Goal: Transaction & Acquisition: Subscribe to service/newsletter

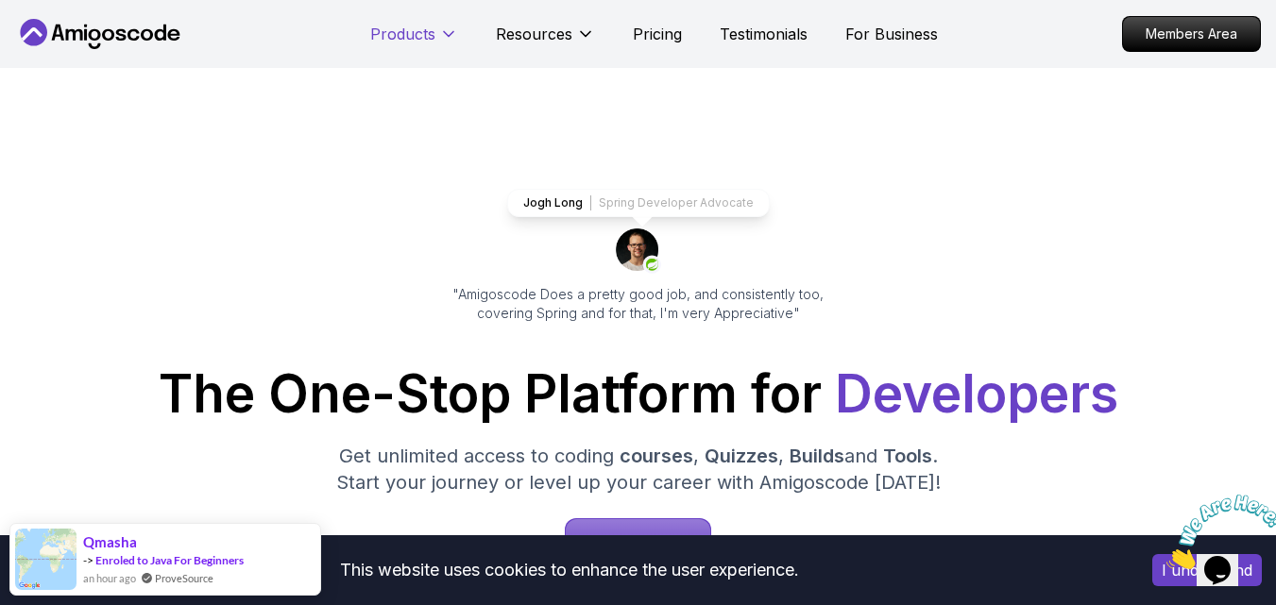
click at [434, 39] on p "Products" at bounding box center [402, 34] width 65 height 23
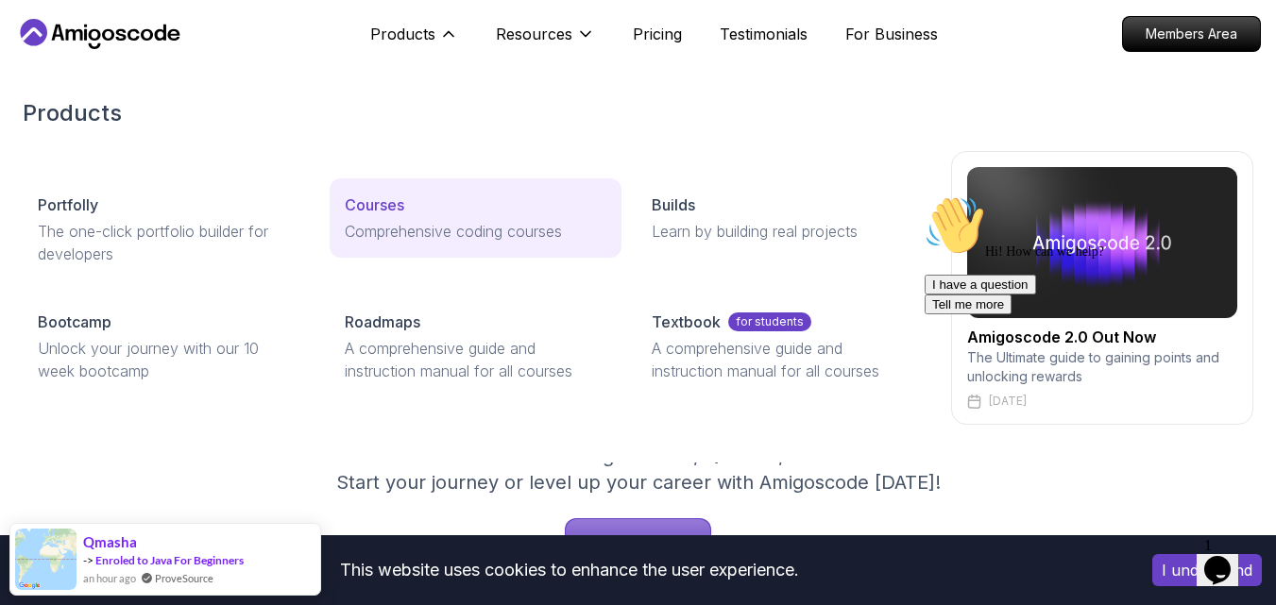
click at [406, 209] on div "Courses" at bounding box center [476, 205] width 262 height 23
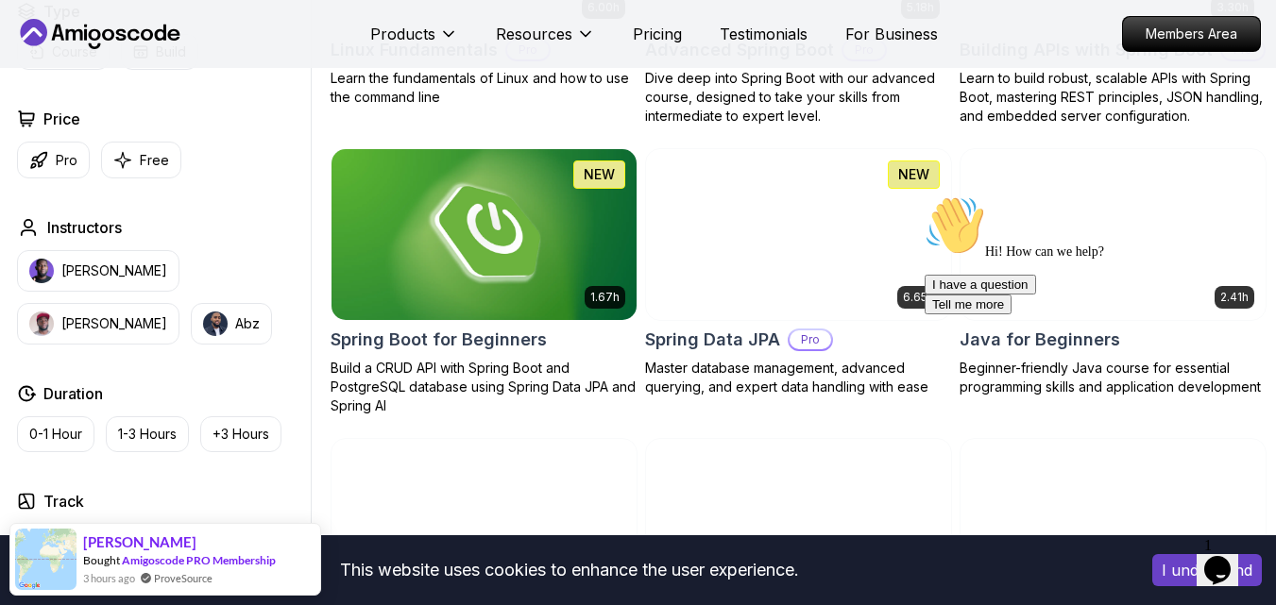
scroll to position [769, 0]
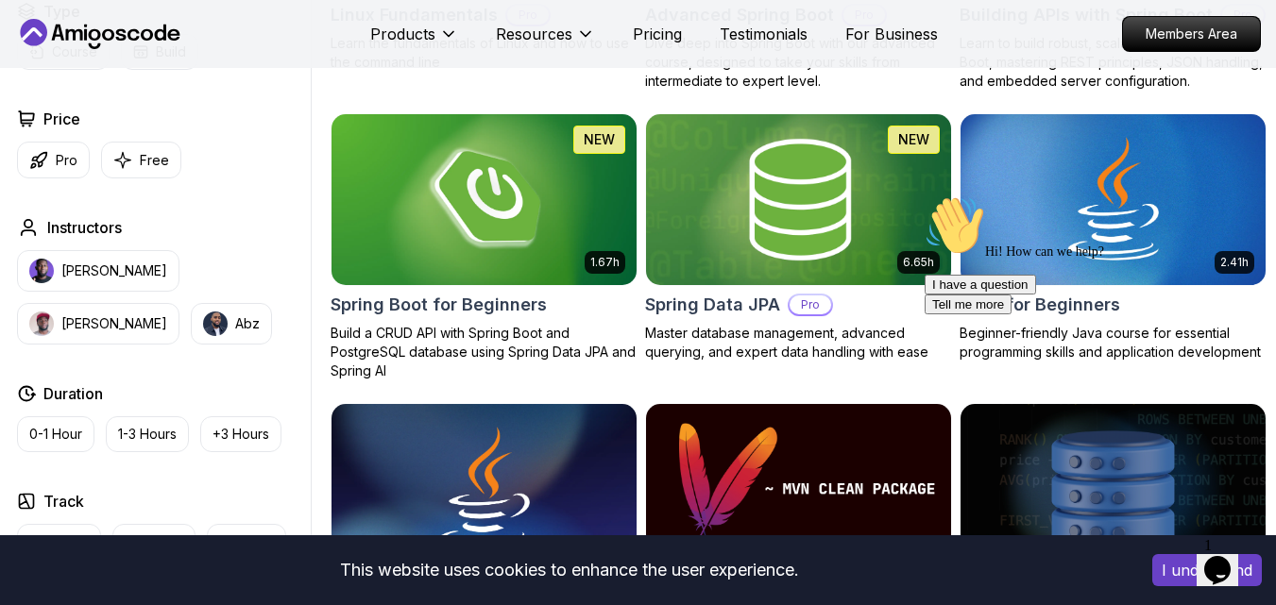
click at [1164, 568] on button "I understand" at bounding box center [1207, 570] width 110 height 32
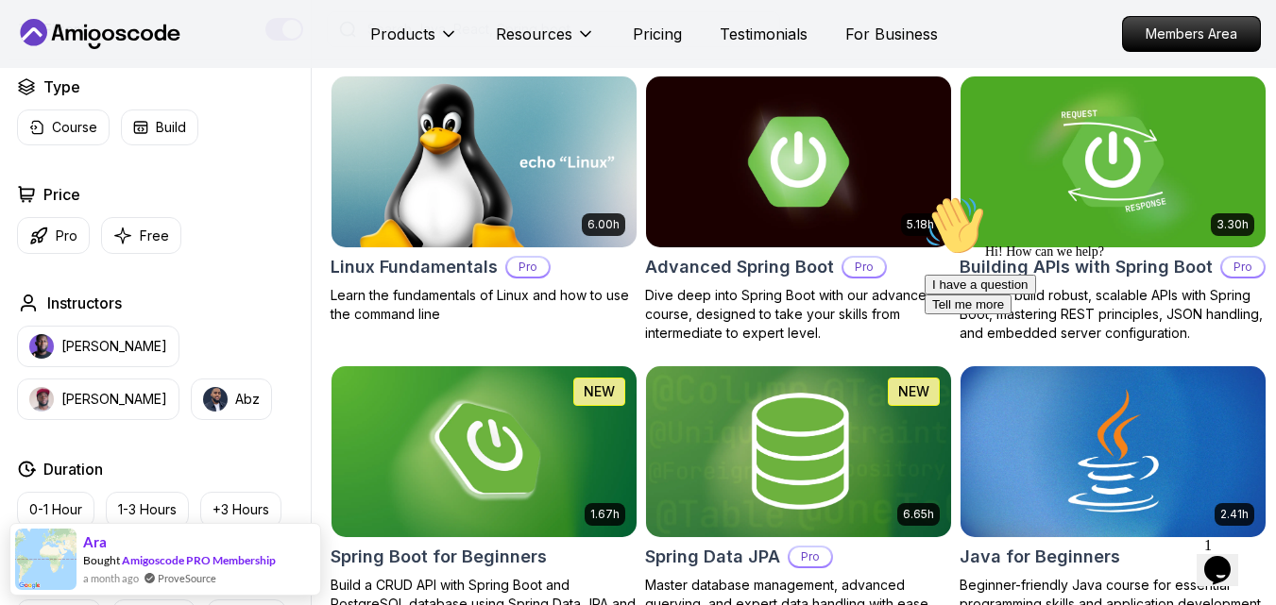
scroll to position [531, 0]
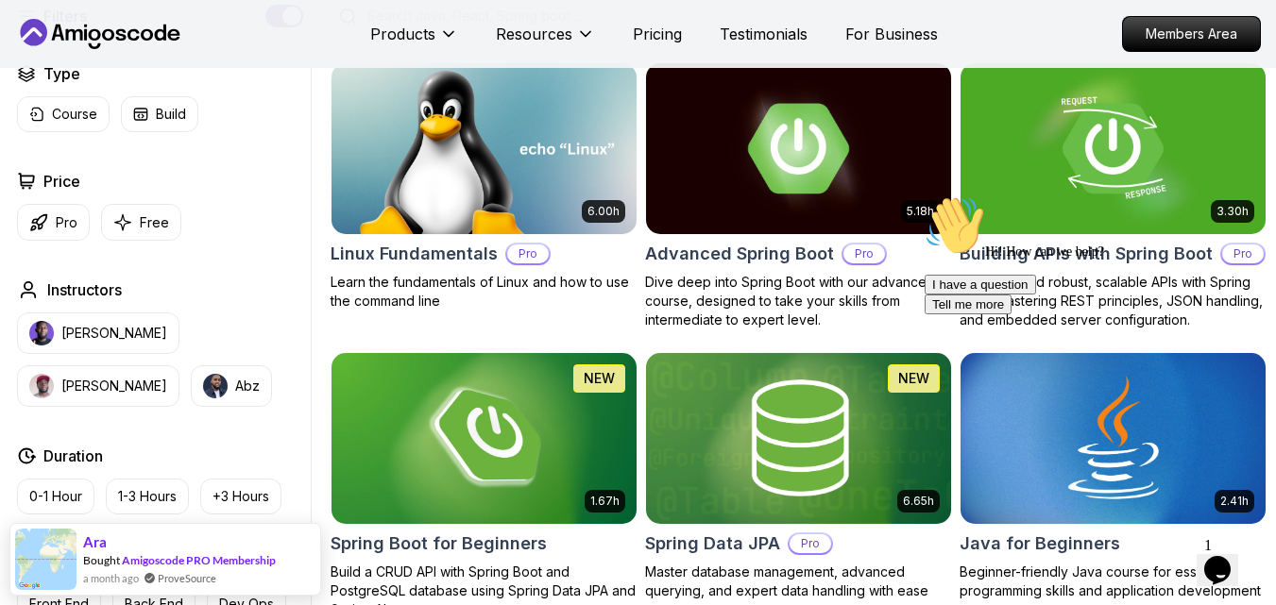
click at [1230, 561] on icon "$i18n('chat', 'chat_widget')" at bounding box center [1217, 570] width 26 height 28
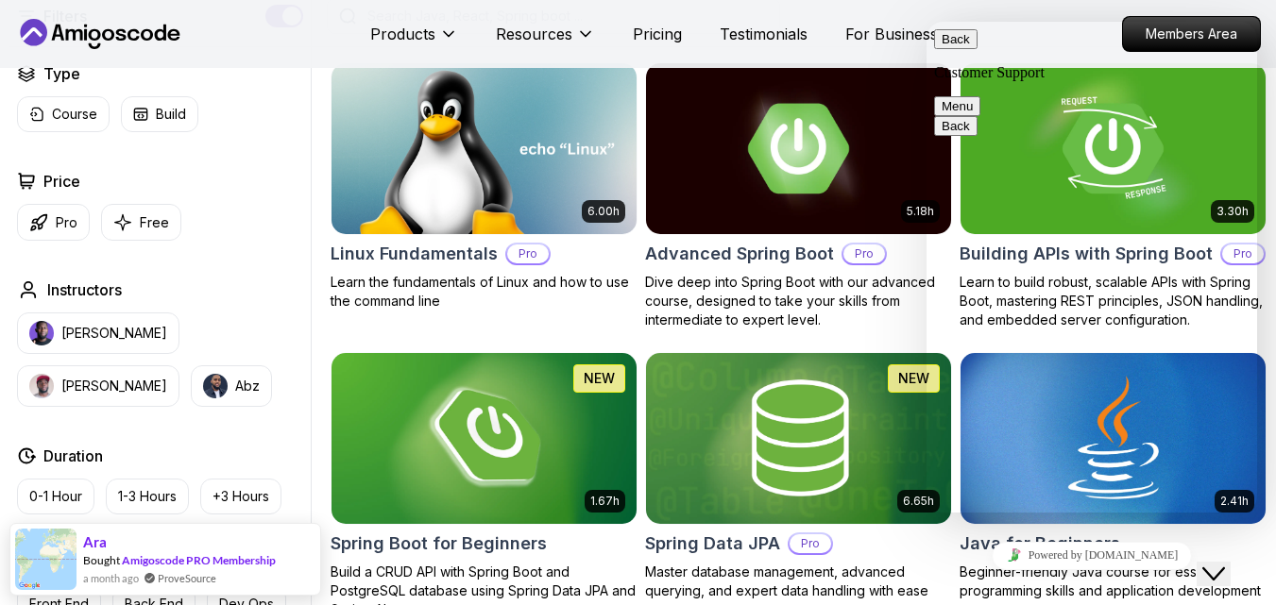
click at [1225, 563] on icon "Close Chat This icon closes the chat window." at bounding box center [1213, 574] width 23 height 23
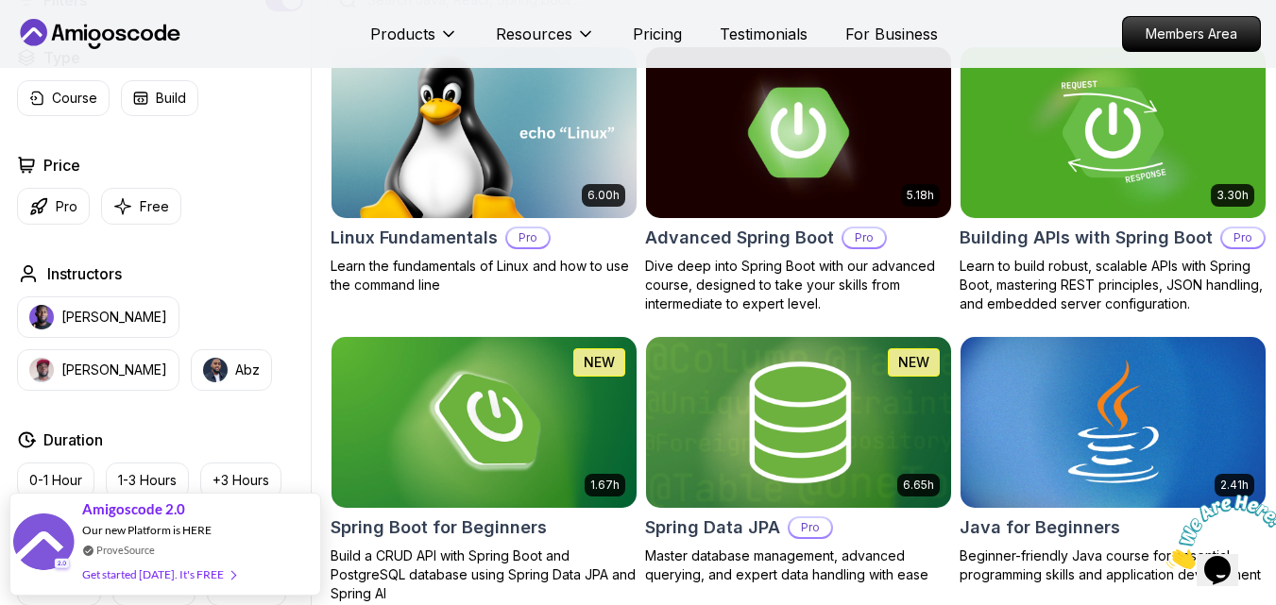
scroll to position [658, 0]
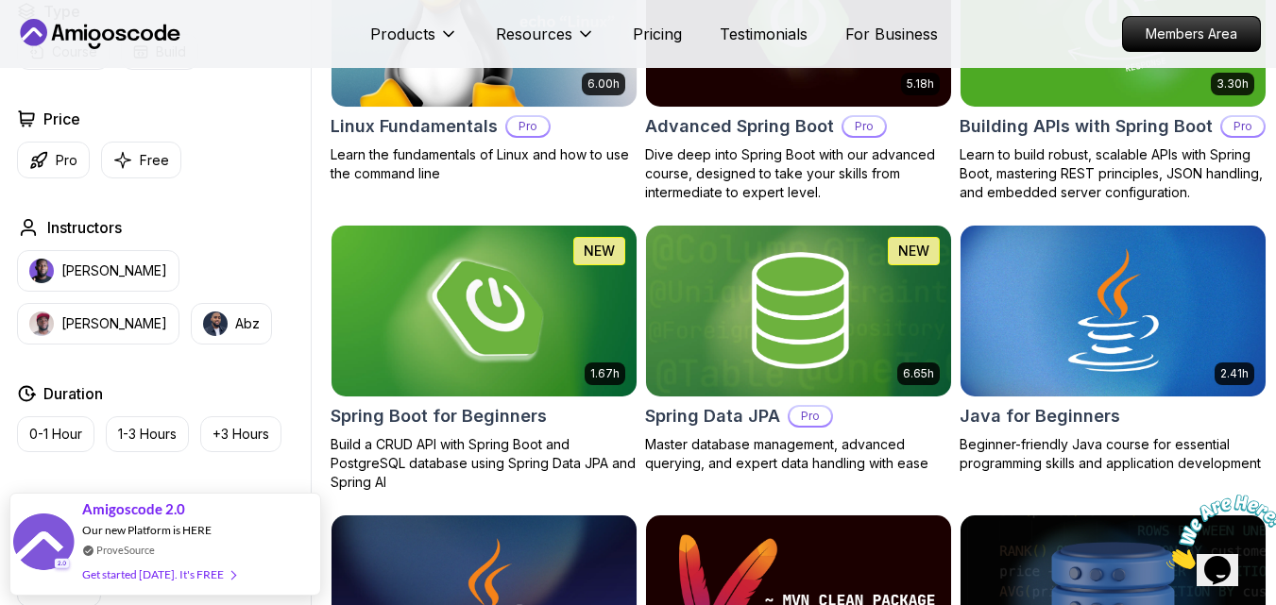
click at [471, 350] on img at bounding box center [484, 310] width 320 height 179
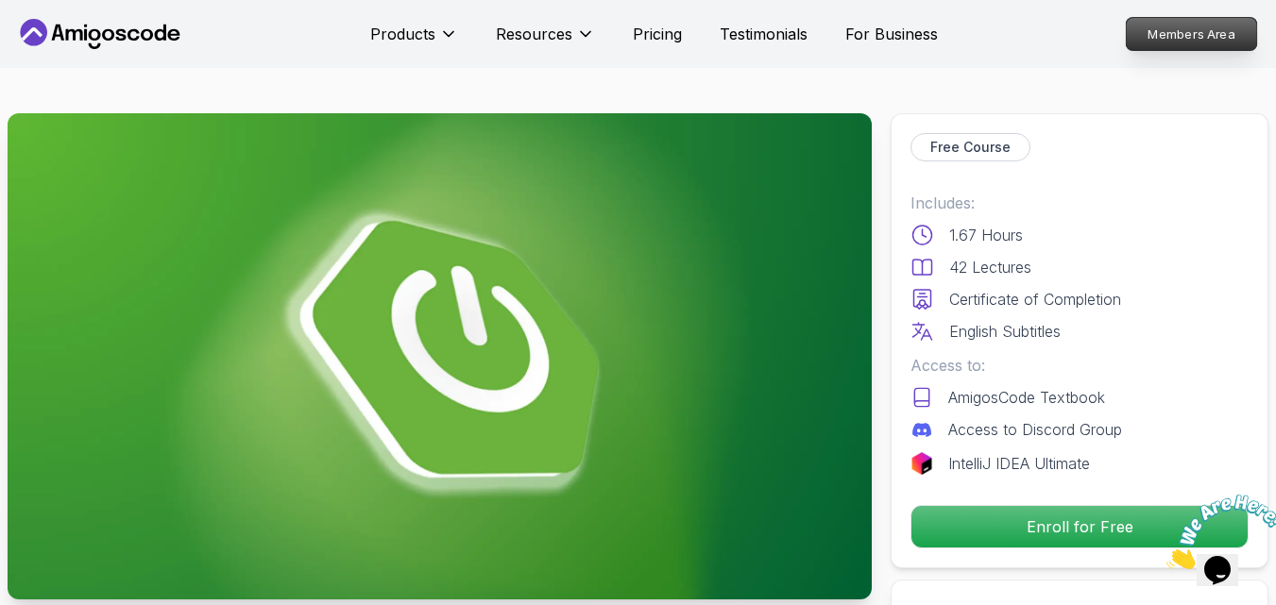
click at [1175, 32] on p "Members Area" at bounding box center [1191, 34] width 130 height 32
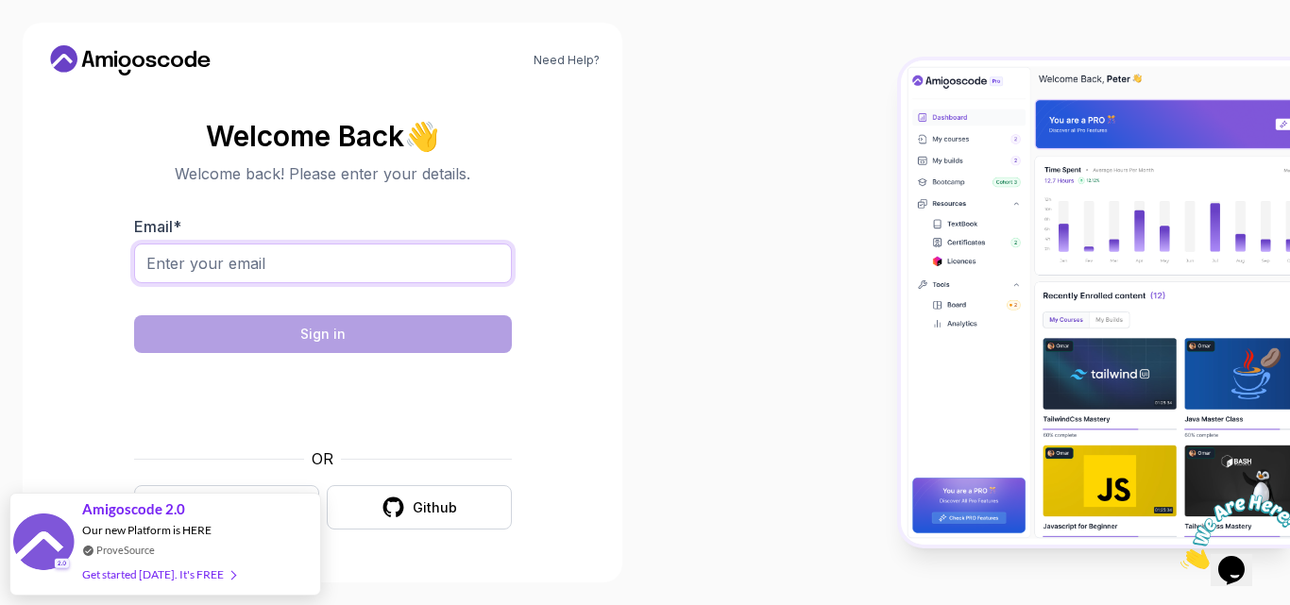
click at [454, 273] on input "Email *" at bounding box center [323, 264] width 378 height 40
type input "erick.cisnerosmatias@gmail.com"
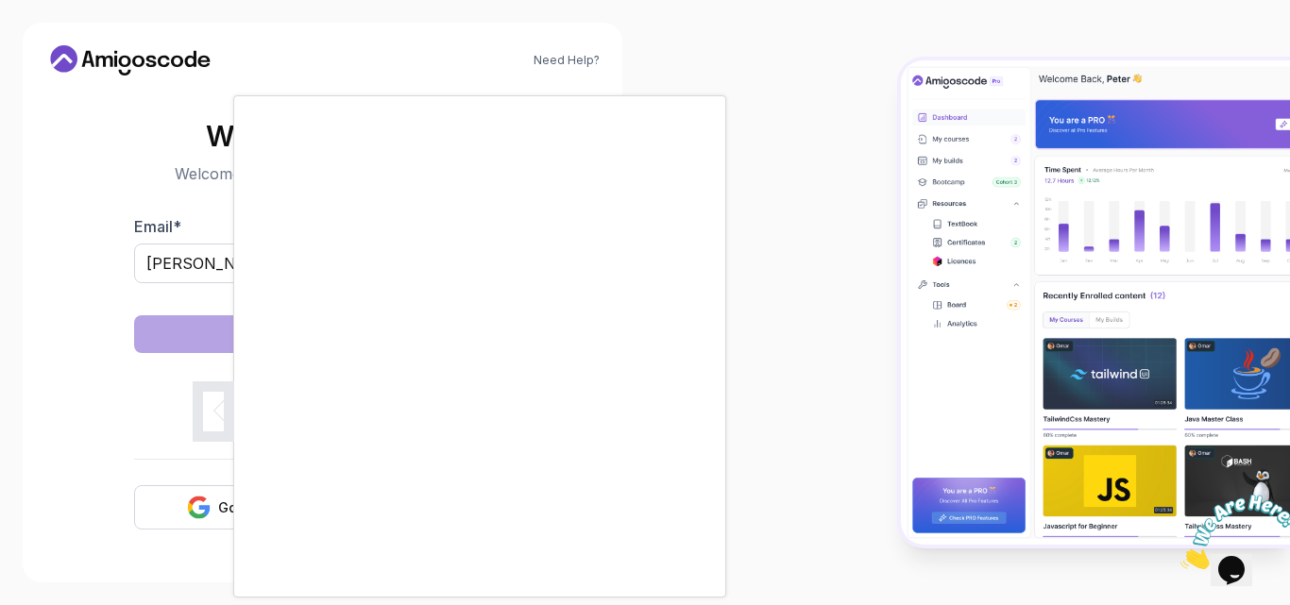
click at [211, 519] on div at bounding box center [645, 302] width 1290 height 605
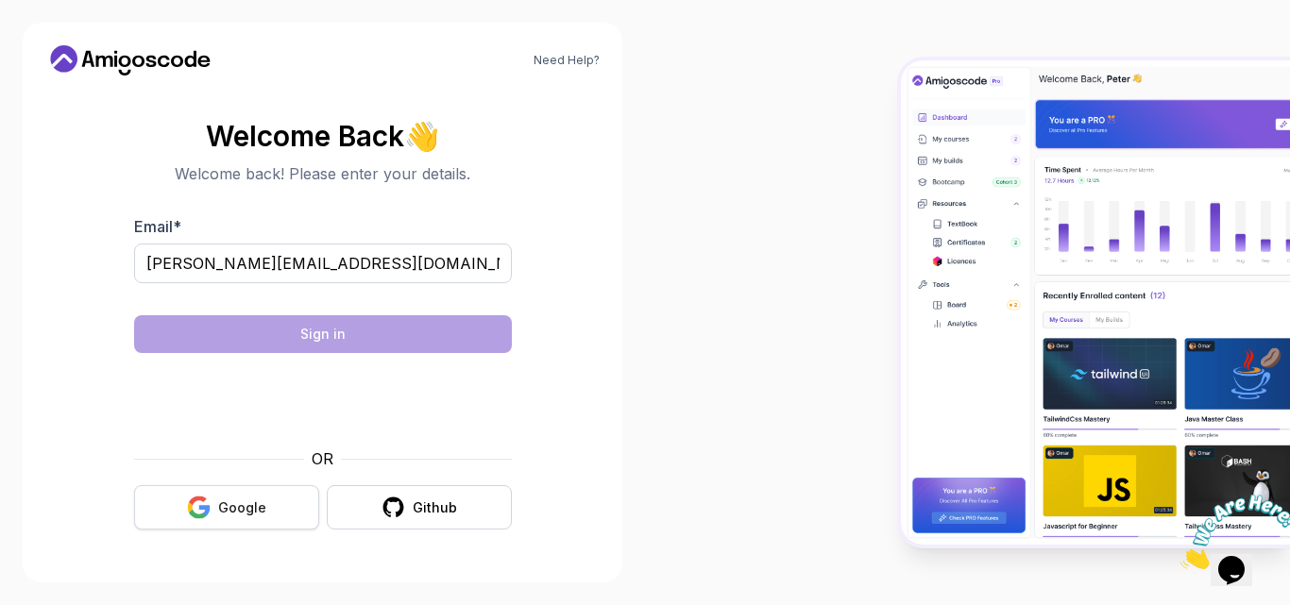
click at [194, 507] on icon "button" at bounding box center [199, 508] width 24 height 24
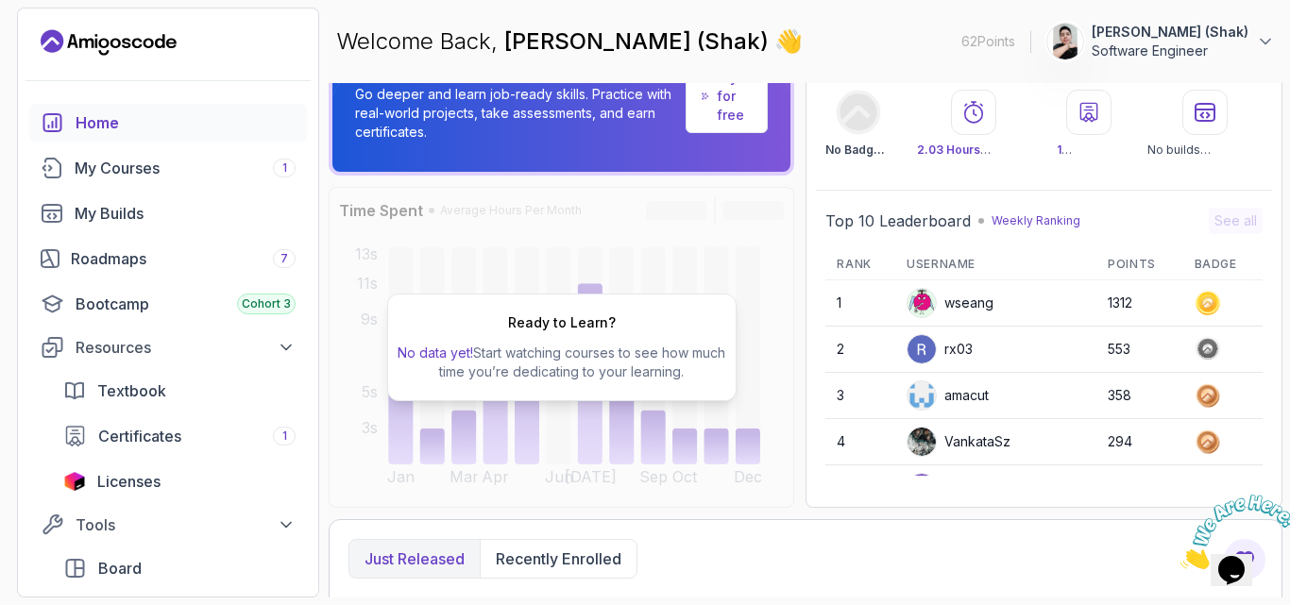
scroll to position [78, 0]
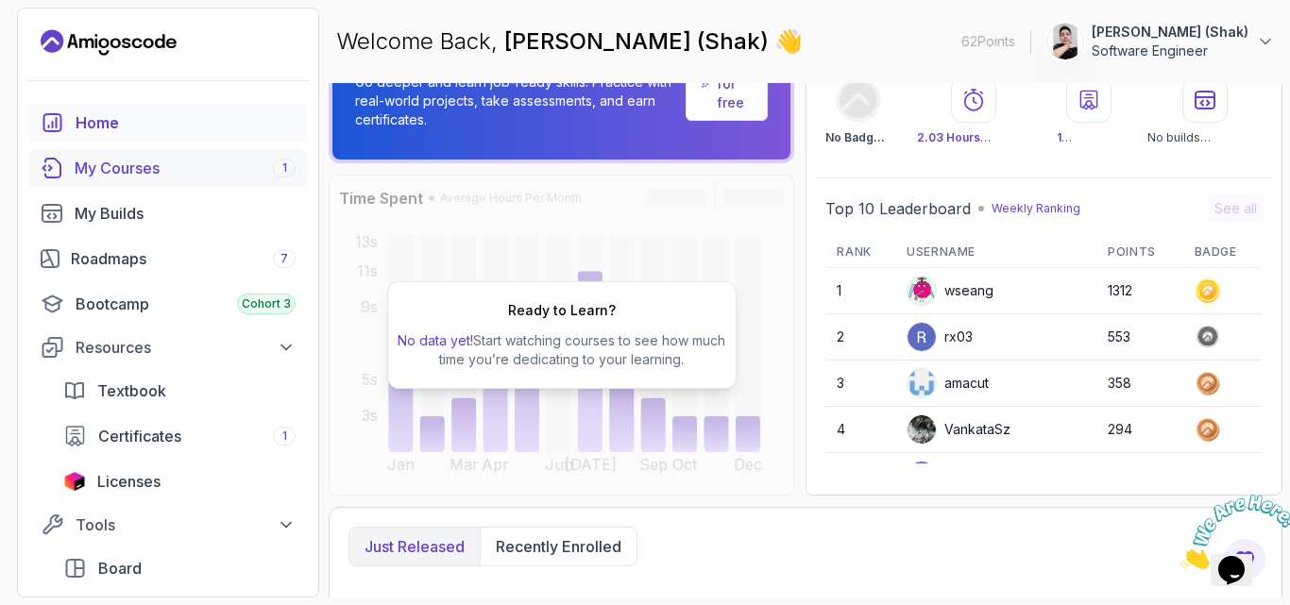
click at [177, 176] on div "My Courses 1" at bounding box center [185, 168] width 221 height 23
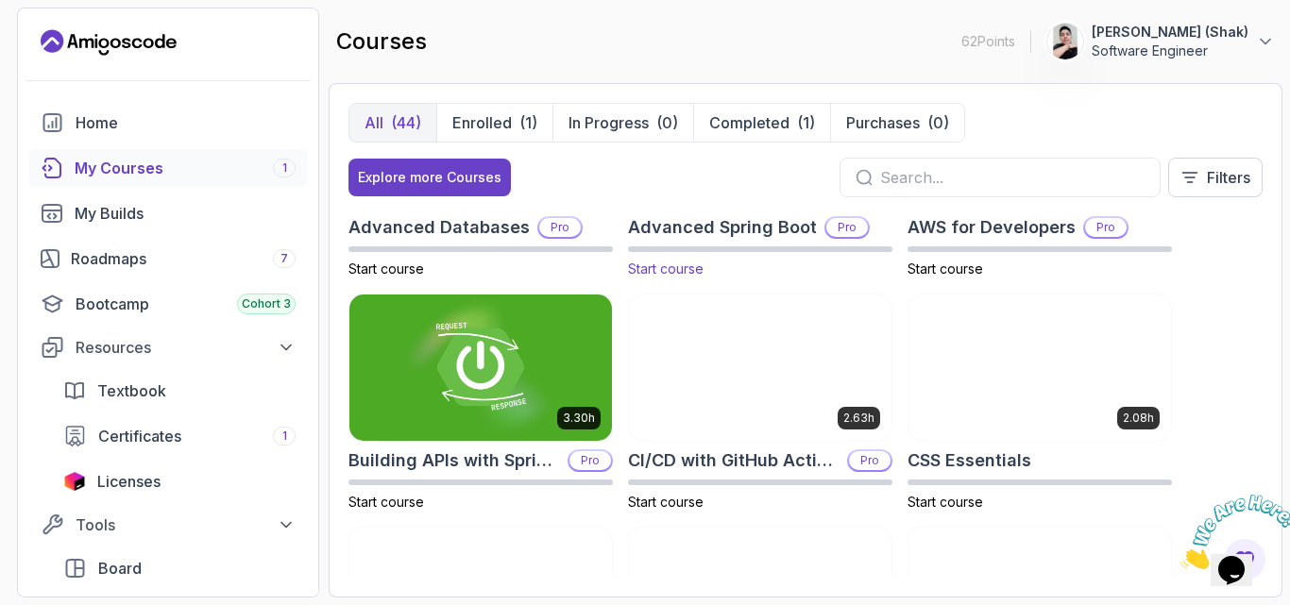
scroll to position [106, 0]
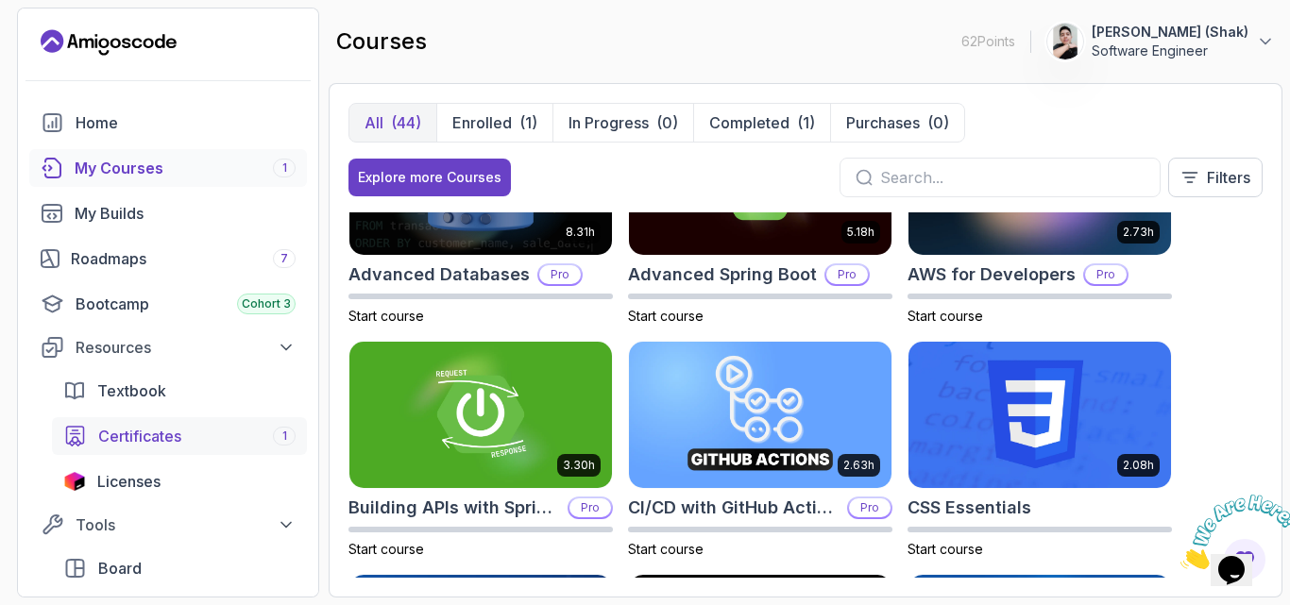
click at [171, 444] on span "Certificates" at bounding box center [139, 436] width 83 height 23
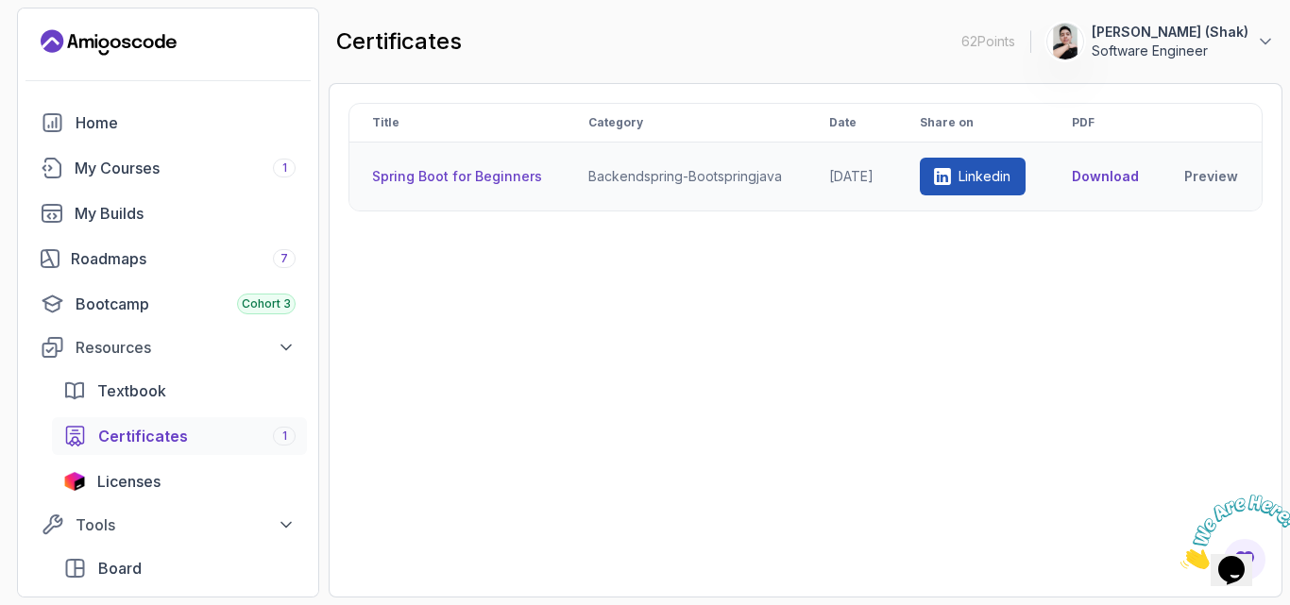
click at [467, 182] on th "Spring Boot for Beginners" at bounding box center [457, 177] width 216 height 69
click at [1207, 180] on link "Preview" at bounding box center [1211, 176] width 55 height 19
click at [415, 173] on th "Spring Boot for Beginners" at bounding box center [457, 177] width 216 height 69
click at [113, 131] on div "Home" at bounding box center [186, 122] width 220 height 23
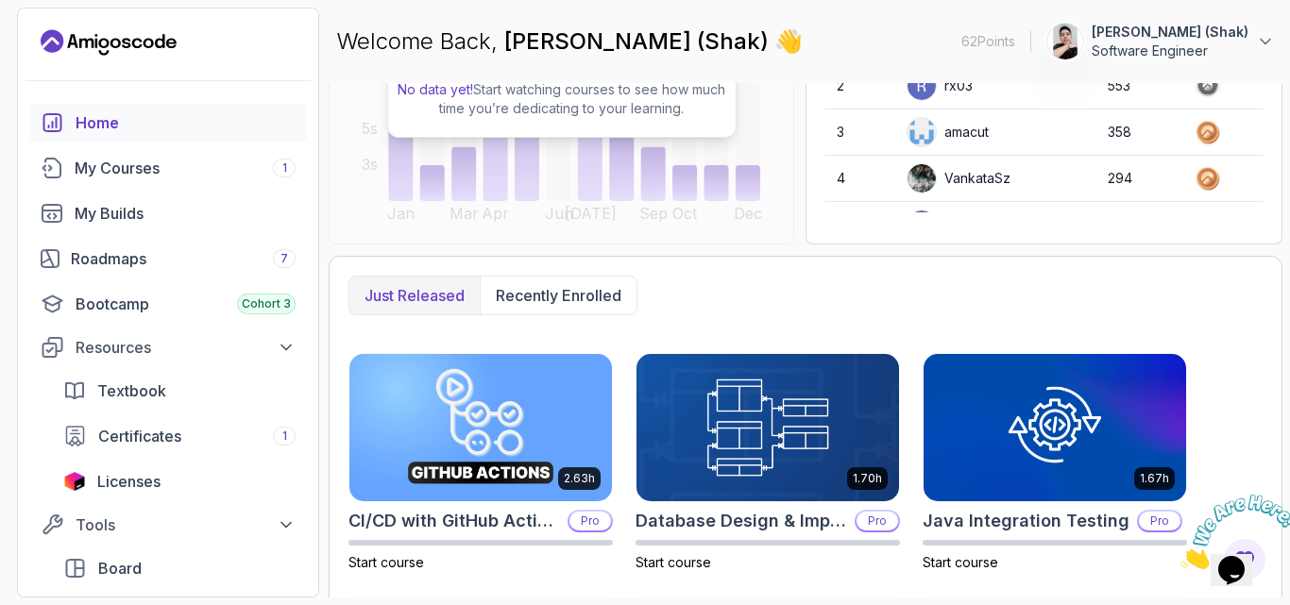
scroll to position [337, 0]
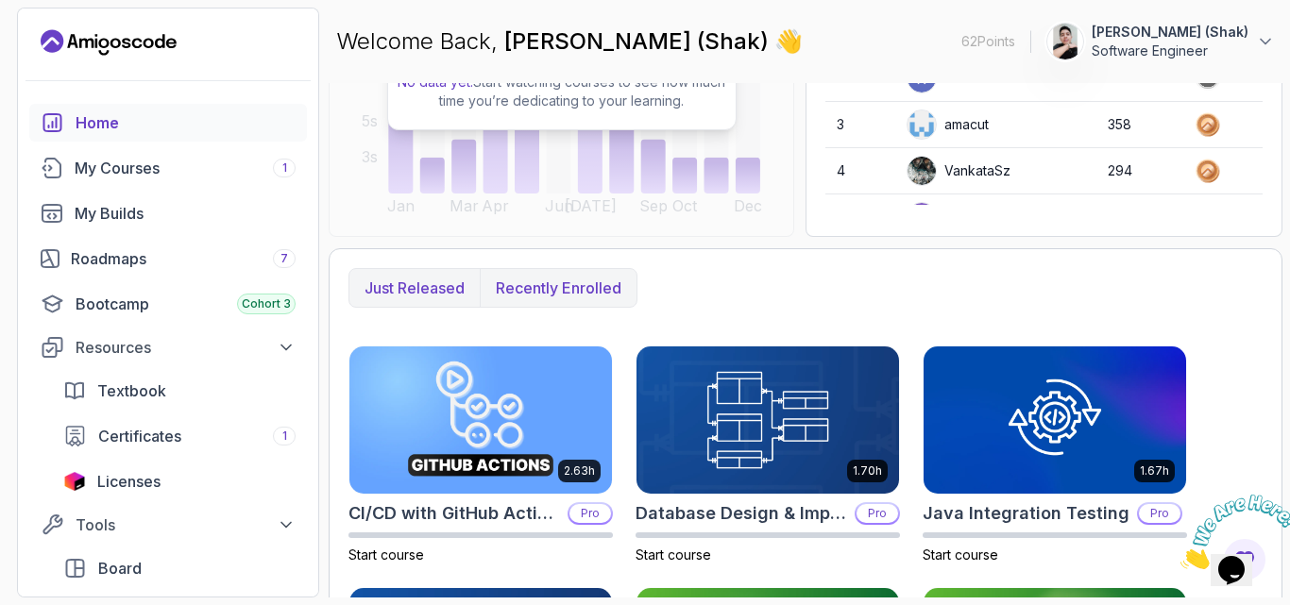
click at [583, 286] on p "Recently enrolled" at bounding box center [559, 288] width 126 height 23
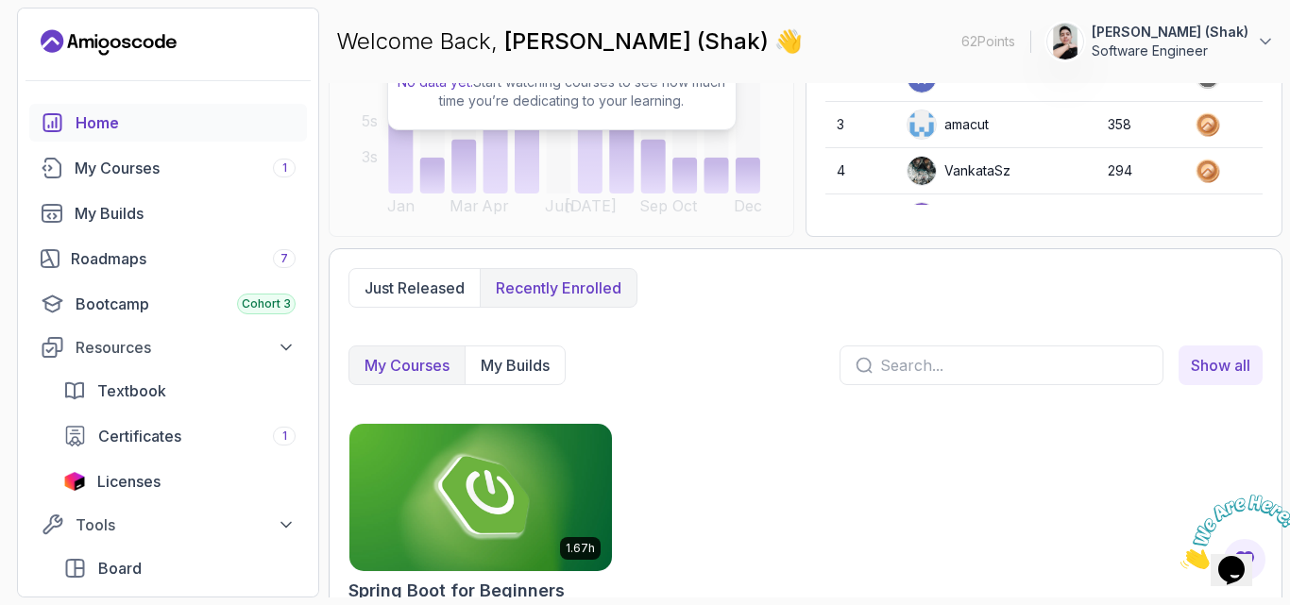
scroll to position [401, 0]
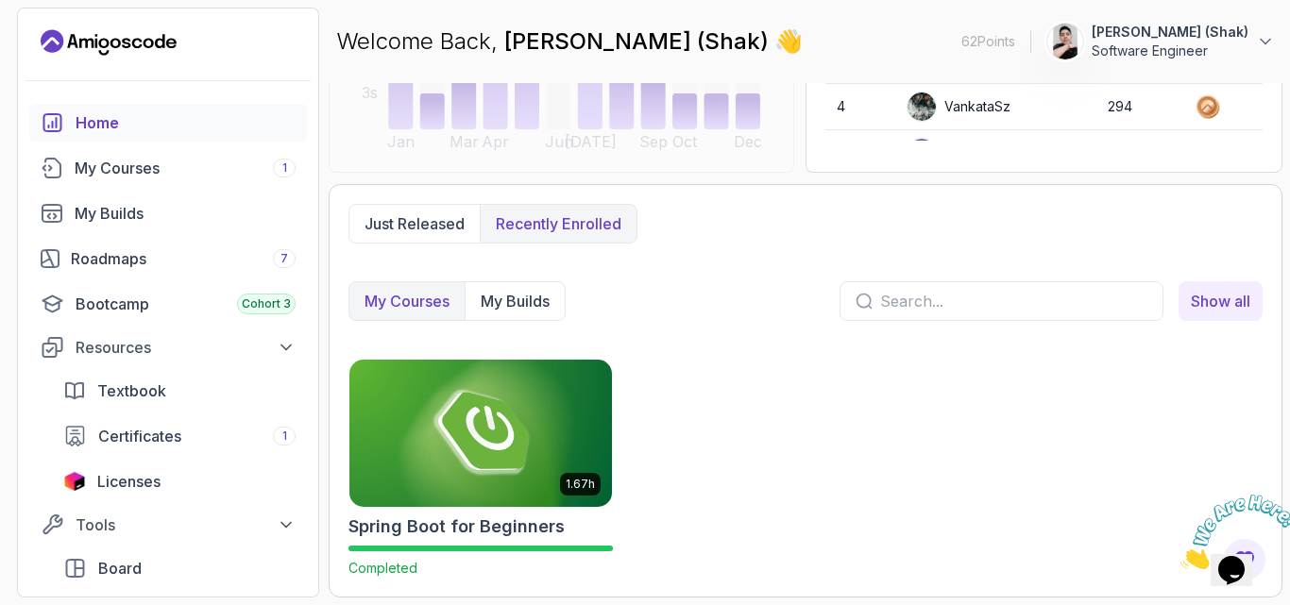
click at [446, 297] on p "My Courses" at bounding box center [406, 301] width 85 height 23
click at [446, 229] on p "Just released" at bounding box center [414, 223] width 100 height 23
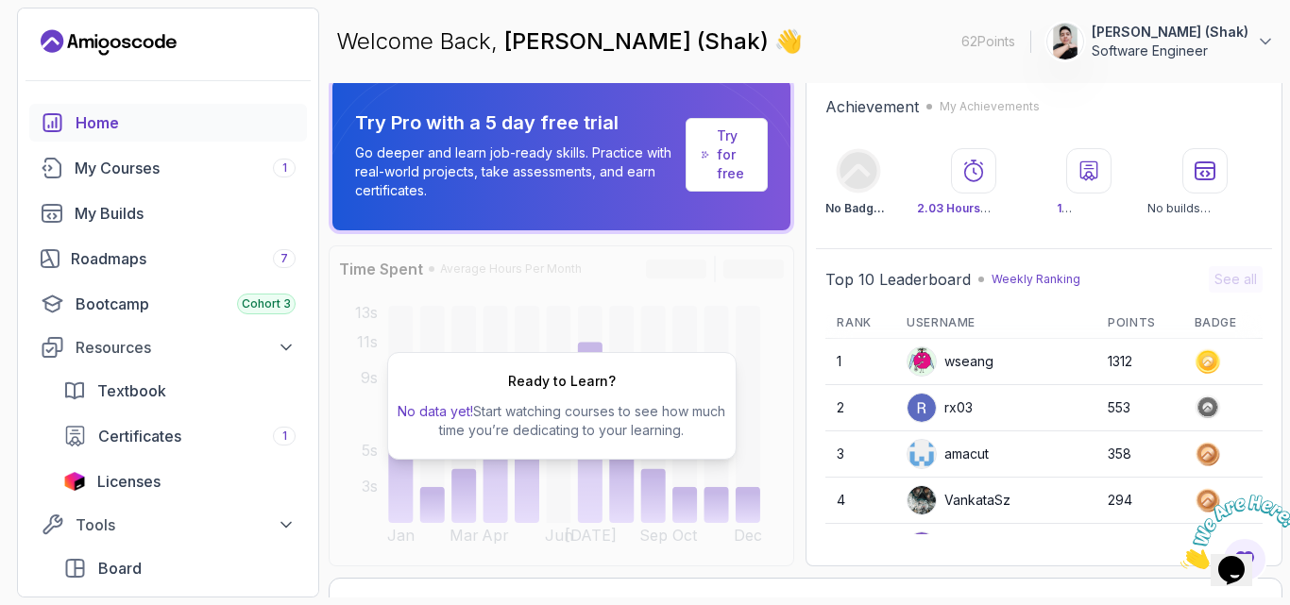
scroll to position [393, 0]
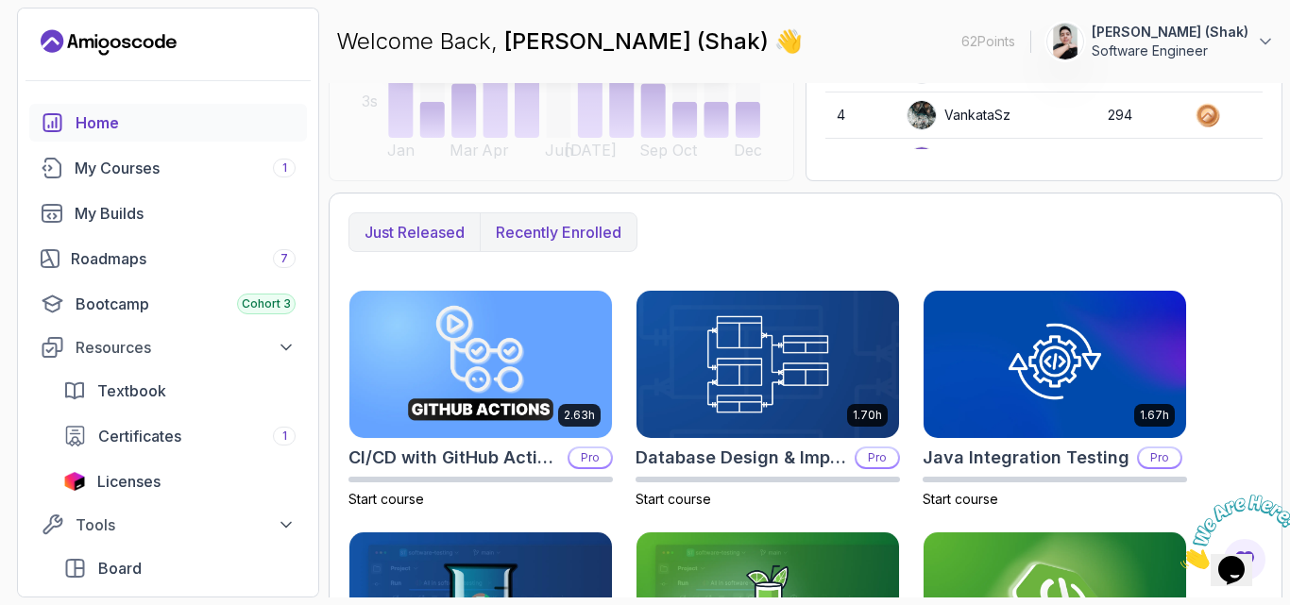
click at [538, 233] on p "Recently enrolled" at bounding box center [559, 232] width 126 height 23
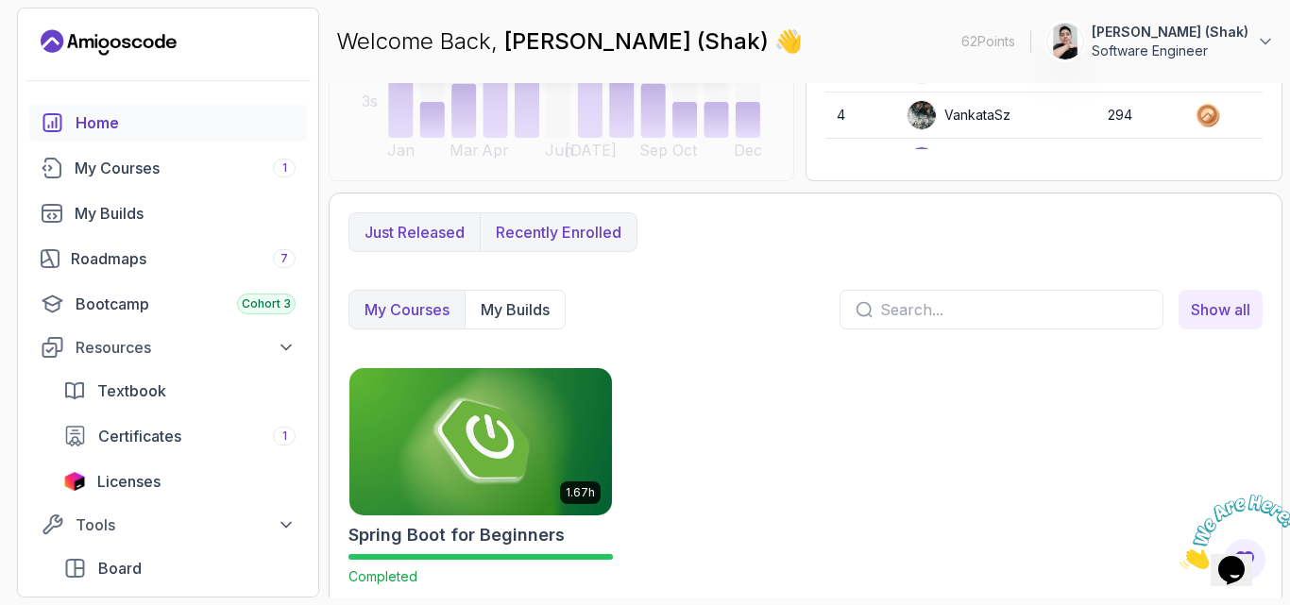
click at [429, 217] on button "Just released" at bounding box center [414, 232] width 130 height 38
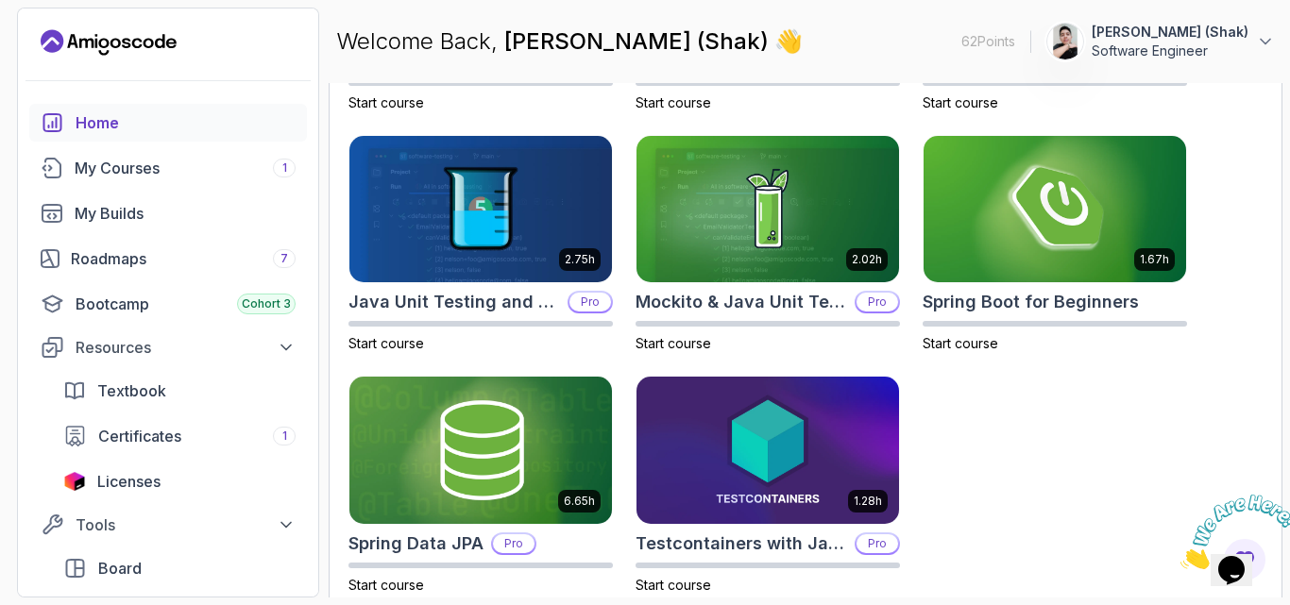
scroll to position [797, 0]
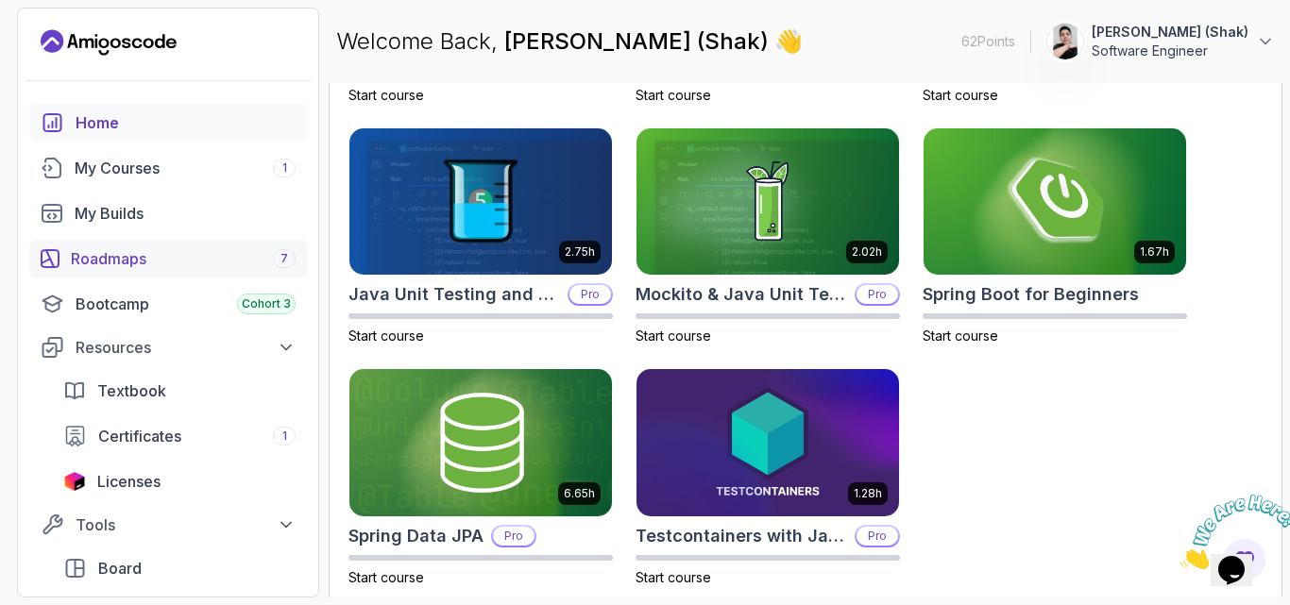
click at [176, 262] on div "Roadmaps 7" at bounding box center [183, 258] width 225 height 23
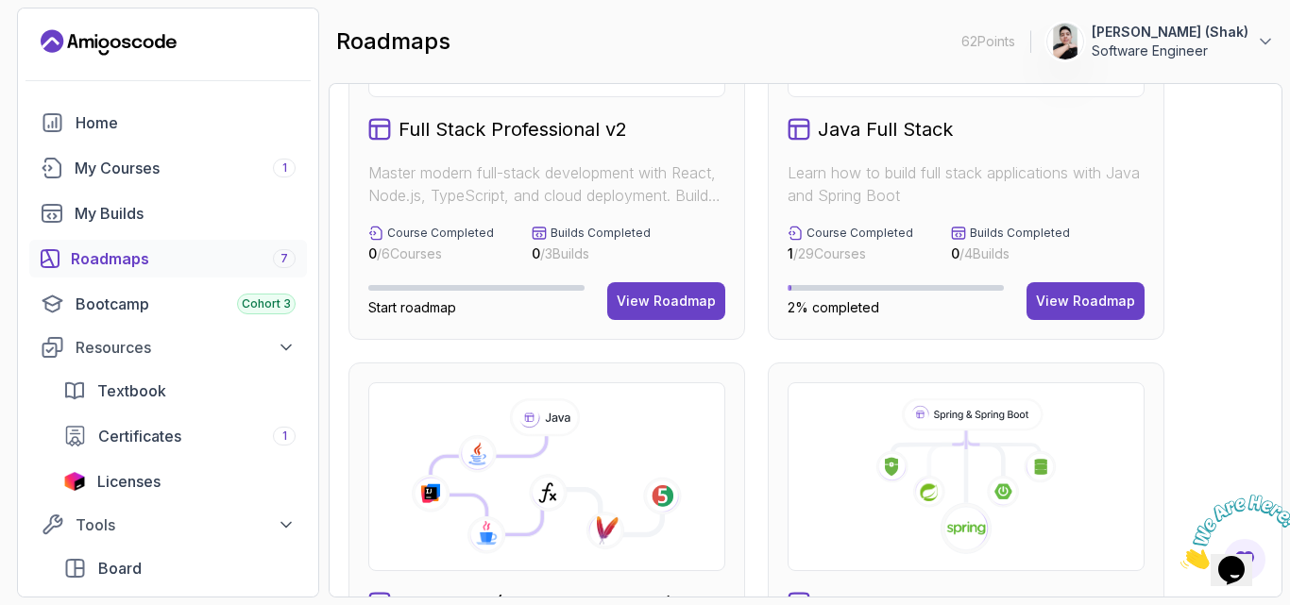
scroll to position [499, 0]
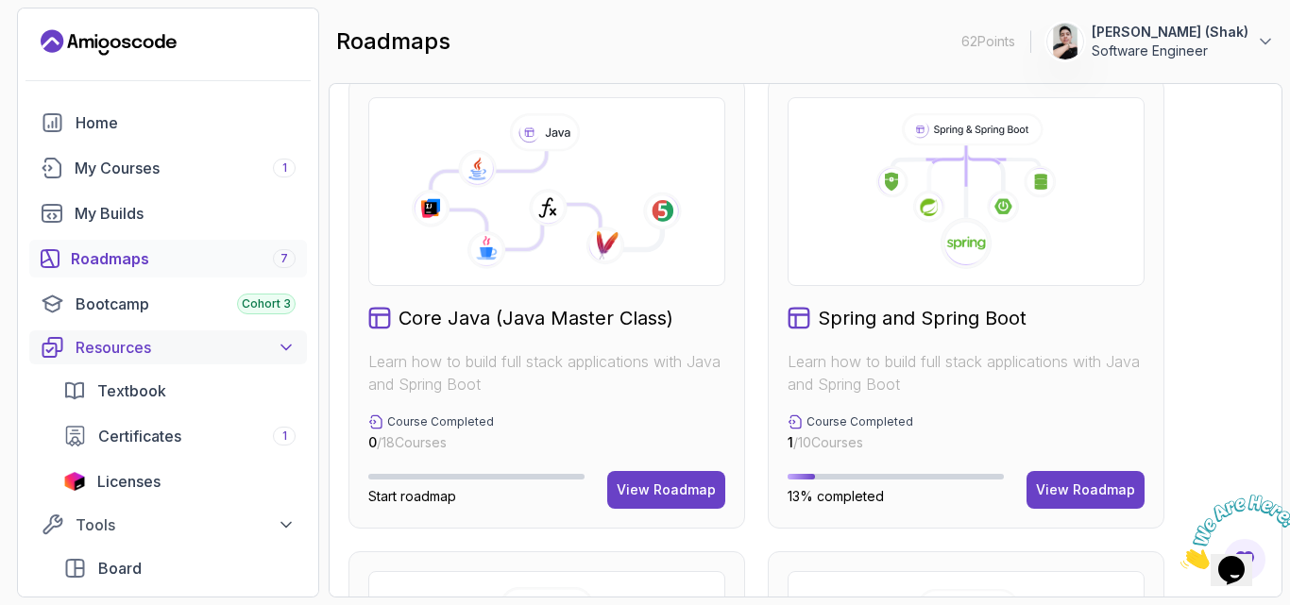
click at [163, 342] on div "Resources" at bounding box center [186, 347] width 220 height 23
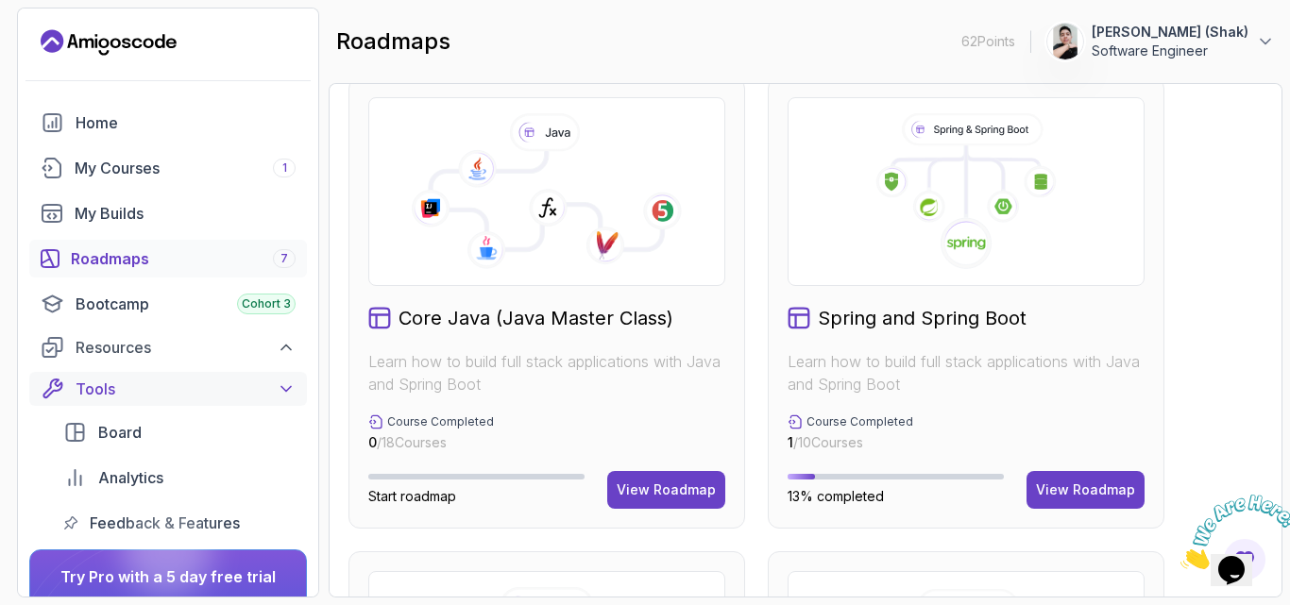
click at [167, 381] on div "Tools" at bounding box center [186, 389] width 220 height 23
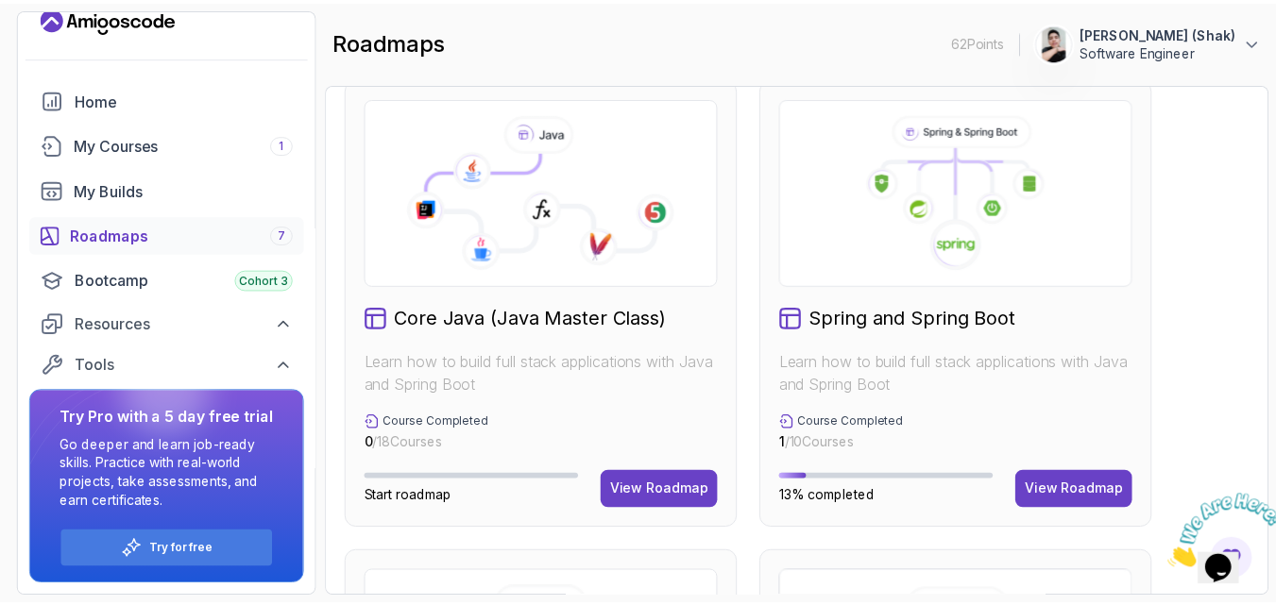
scroll to position [0, 0]
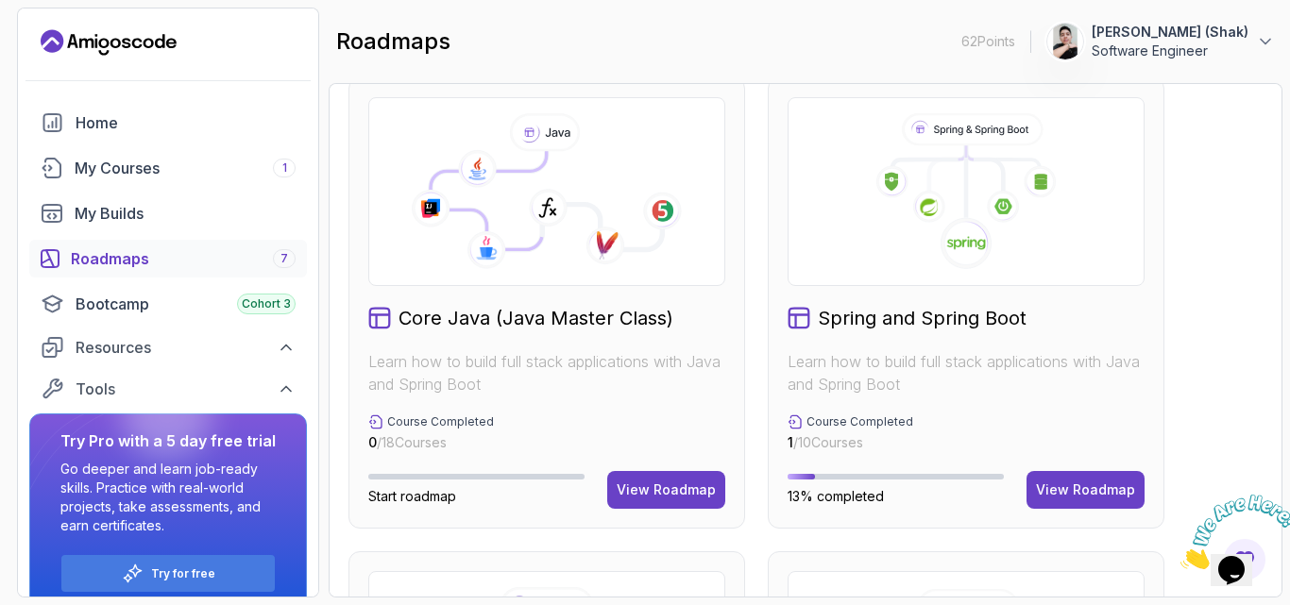
click at [170, 46] on icon "Landing page" at bounding box center [171, 43] width 10 height 10
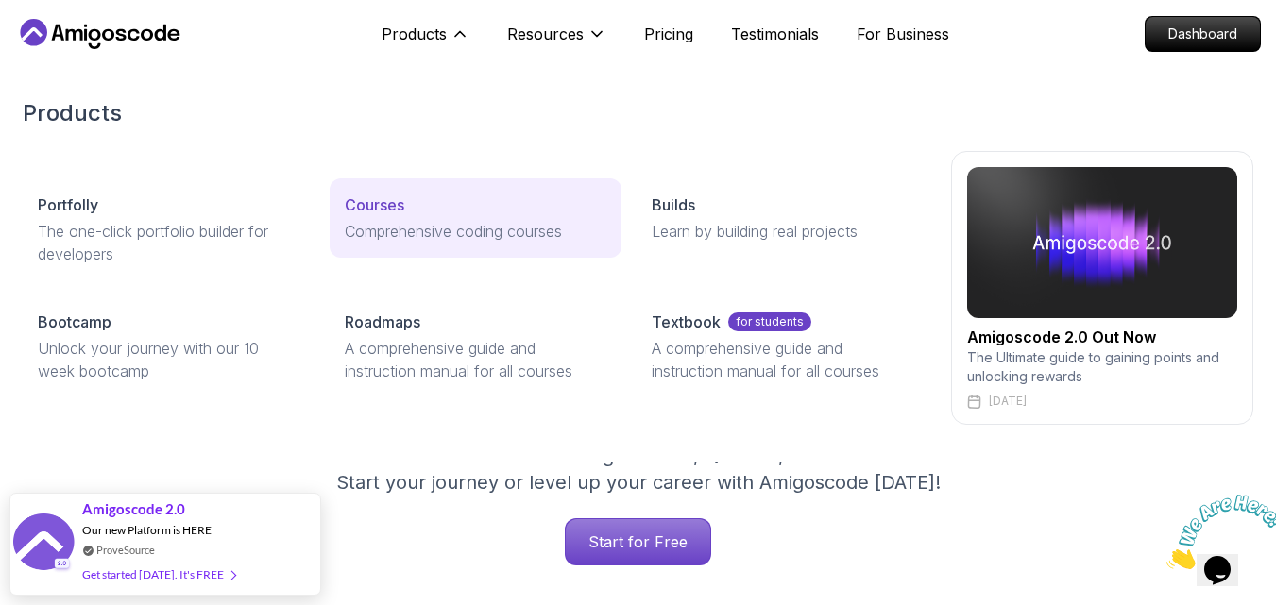
click at [438, 217] on link "Courses Comprehensive coding courses" at bounding box center [476, 217] width 292 height 79
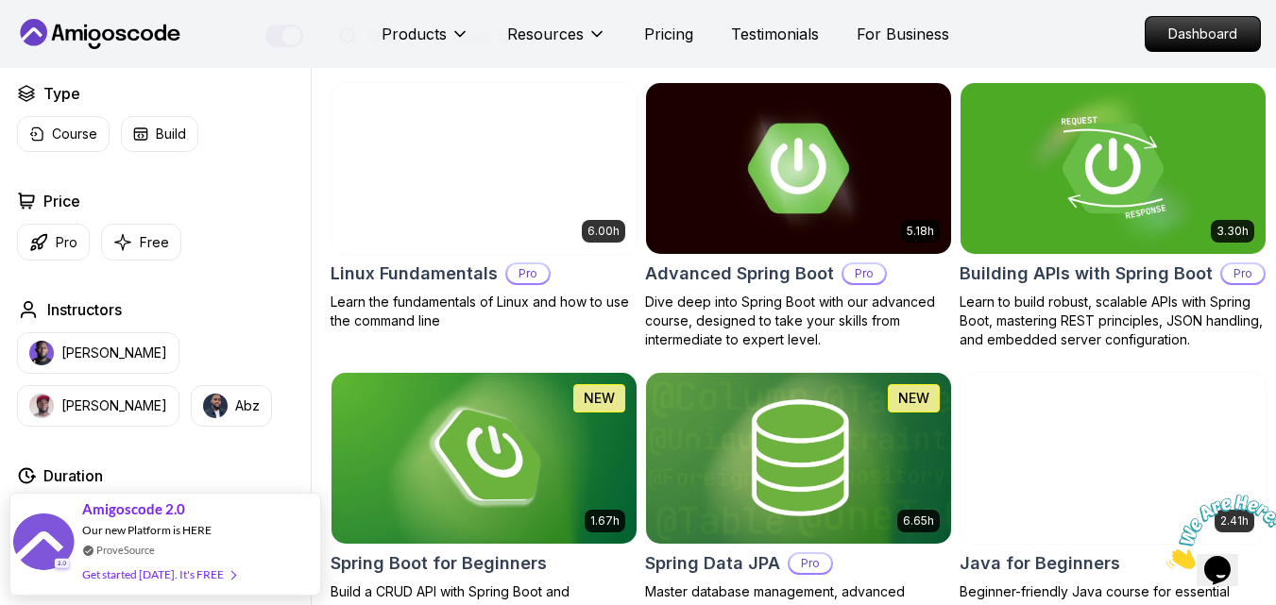
scroll to position [450, 0]
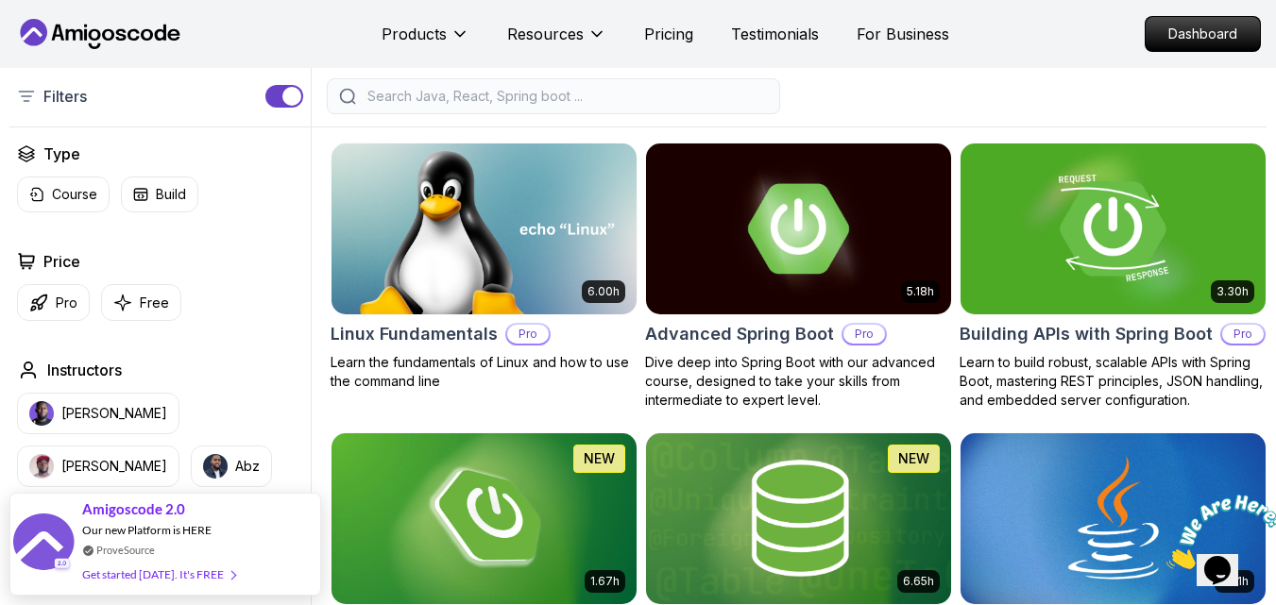
click at [1062, 282] on img at bounding box center [1113, 228] width 320 height 179
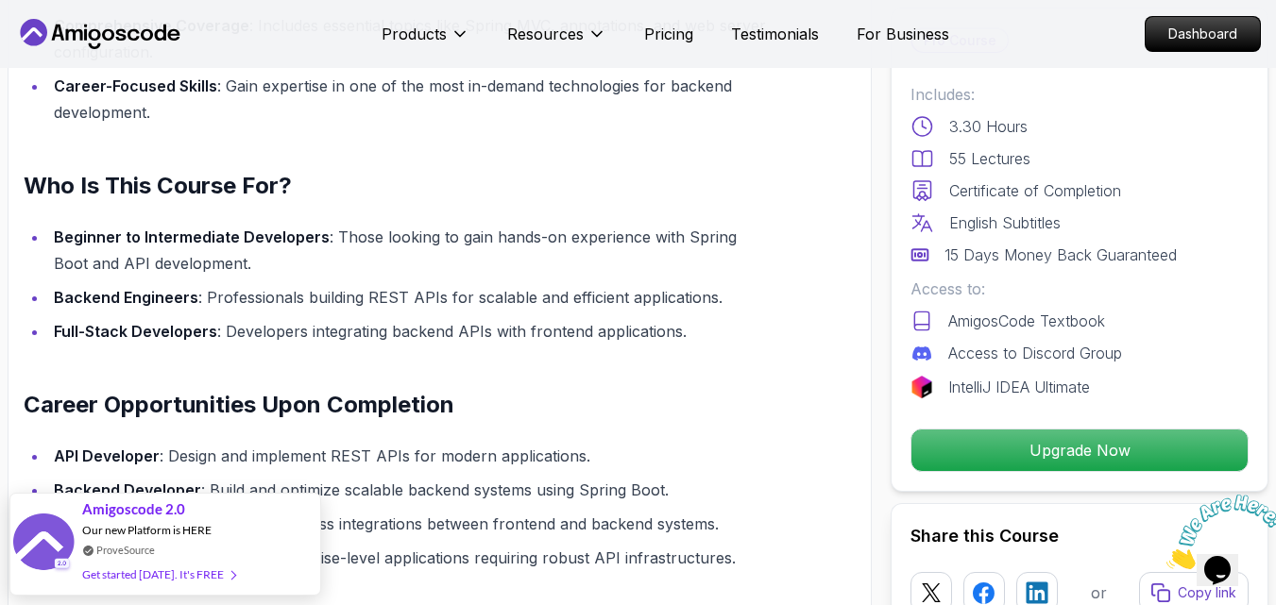
scroll to position [1735, 0]
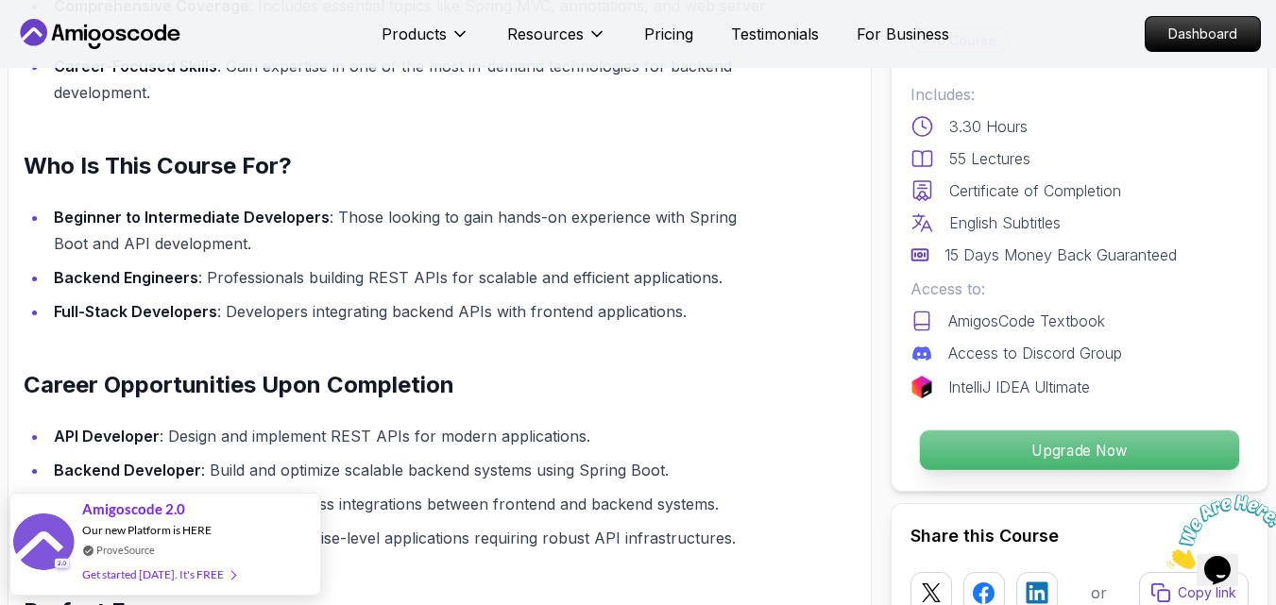
click at [1021, 442] on p "Upgrade Now" at bounding box center [1079, 451] width 319 height 40
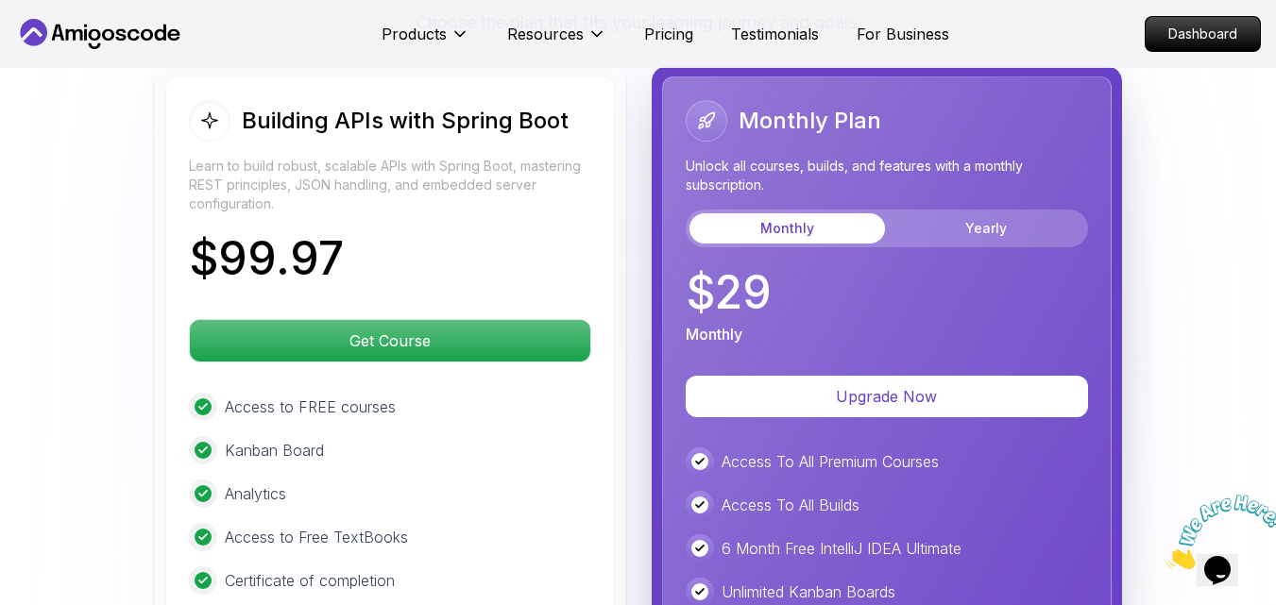
scroll to position [4453, 0]
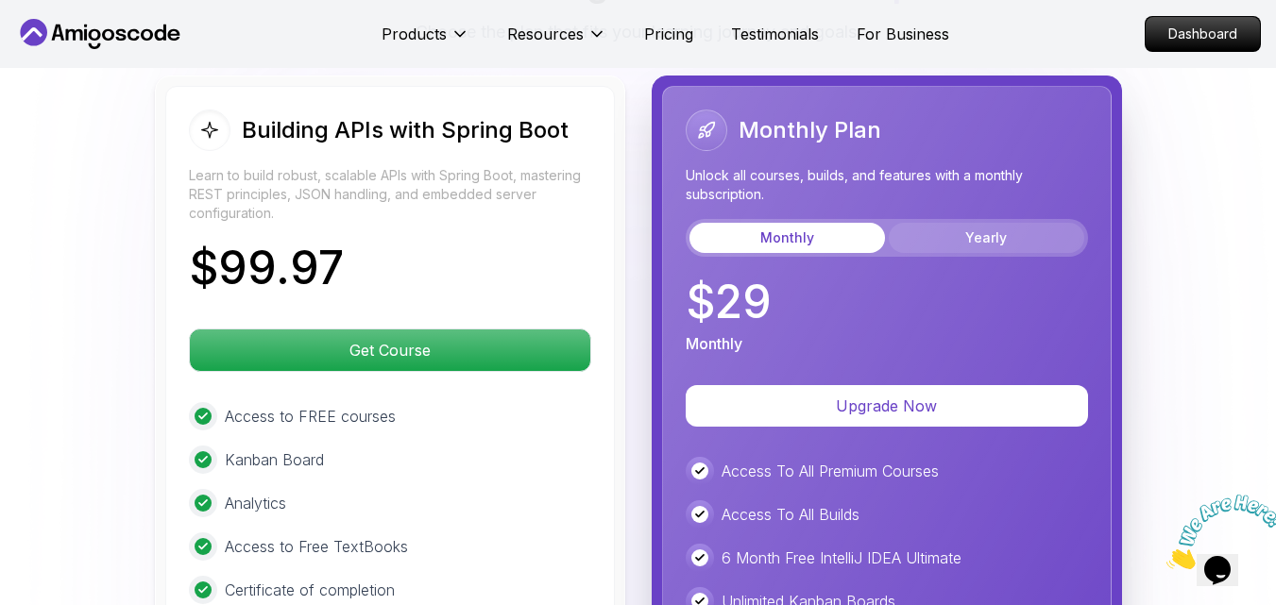
click at [943, 231] on button "Yearly" at bounding box center [985, 238] width 195 height 30
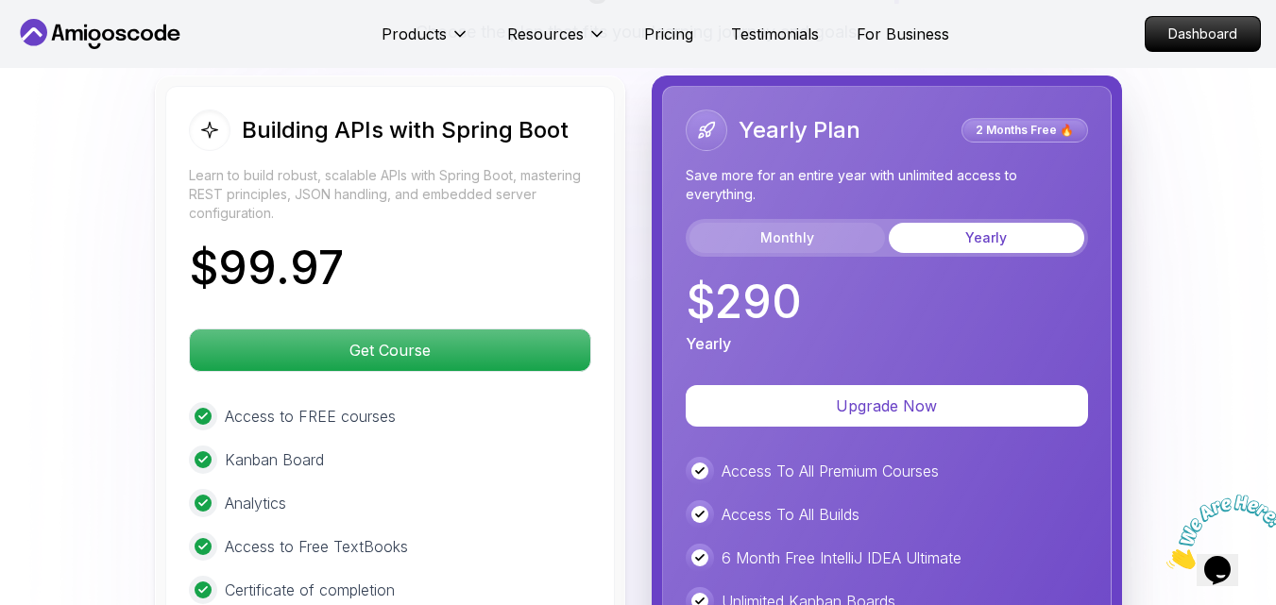
click at [811, 239] on button "Monthly" at bounding box center [786, 238] width 195 height 30
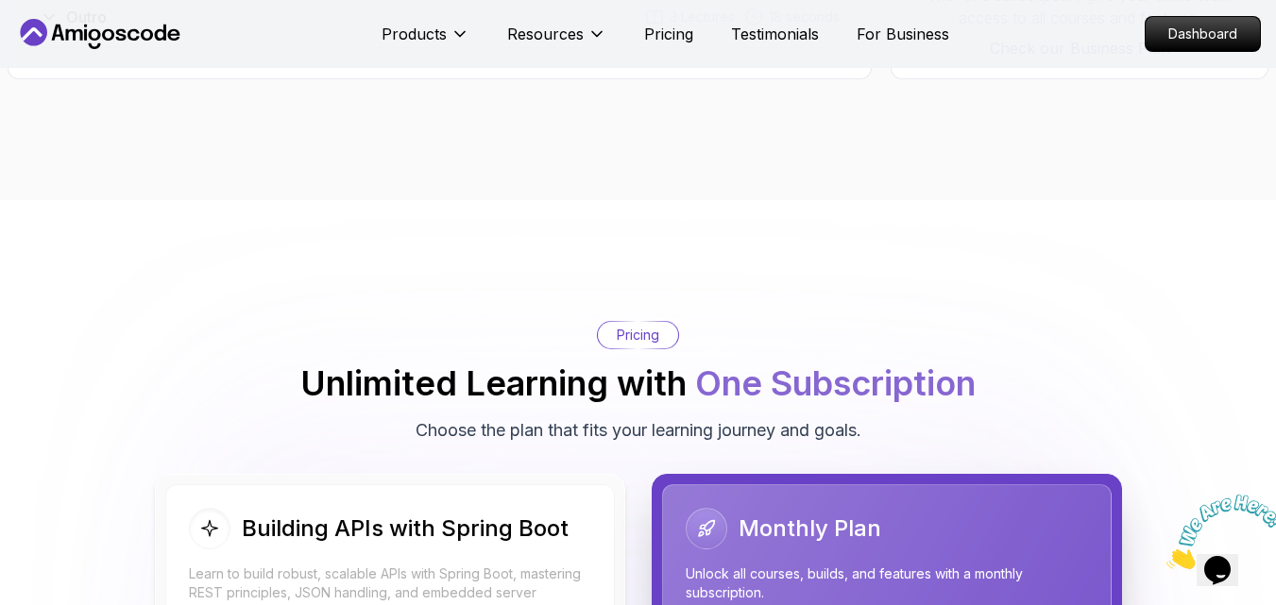
scroll to position [4013, 0]
